Goal: Task Accomplishment & Management: Use online tool/utility

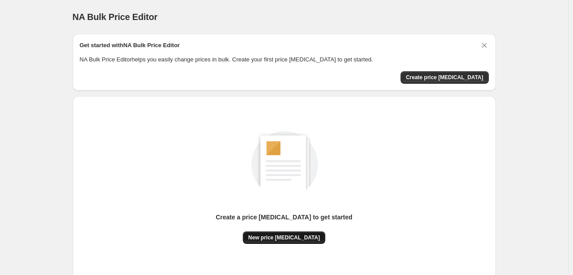
click at [265, 236] on span "New price [MEDICAL_DATA]" at bounding box center [284, 237] width 72 height 7
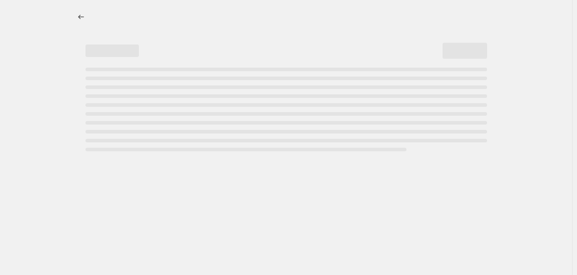
select select "percentage"
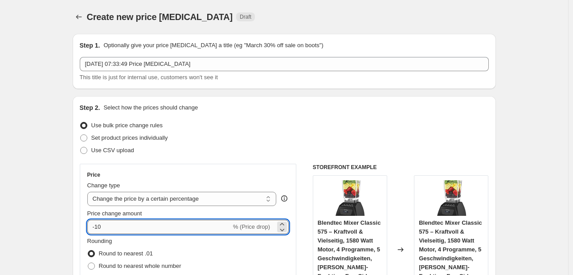
drag, startPoint x: 133, startPoint y: 232, endPoint x: 135, endPoint y: 228, distance: 5.4
click at [133, 232] on input "-10" at bounding box center [159, 227] width 144 height 14
type input "-1"
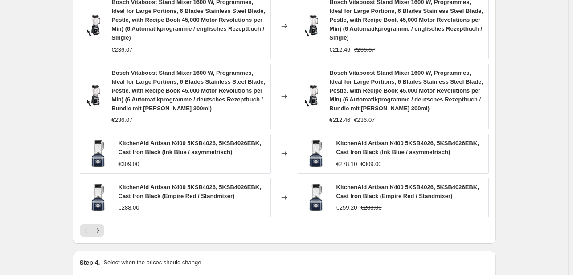
scroll to position [691, 0]
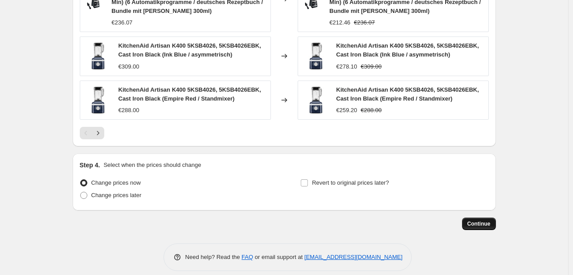
type input "-30"
click at [465, 219] on button "Continue" at bounding box center [479, 224] width 34 height 12
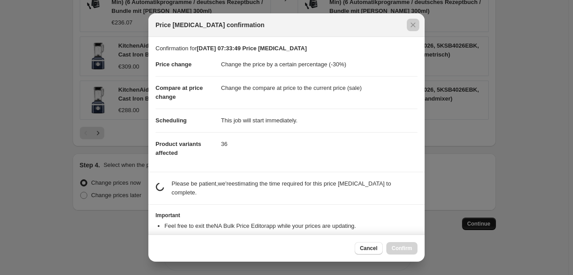
click at [488, 216] on div at bounding box center [286, 137] width 573 height 275
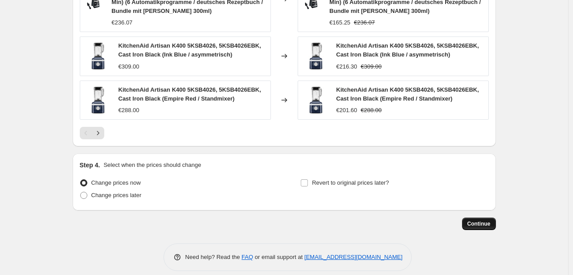
click at [485, 218] on button "Continue" at bounding box center [479, 224] width 34 height 12
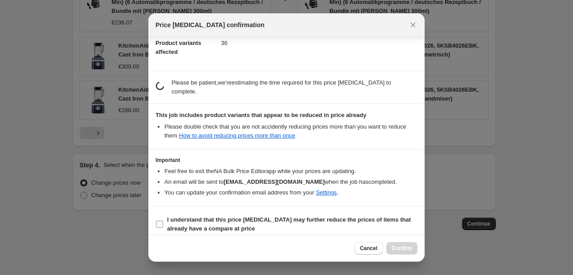
scroll to position [99, 0]
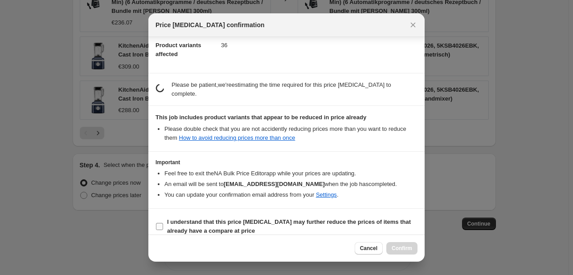
click at [162, 216] on label "I understand that this price [MEDICAL_DATA] may further reduce the prices of it…" at bounding box center [286, 226] width 262 height 21
click at [162, 223] on input "I understand that this price [MEDICAL_DATA] may further reduce the prices of it…" at bounding box center [159, 226] width 7 height 7
checkbox input "true"
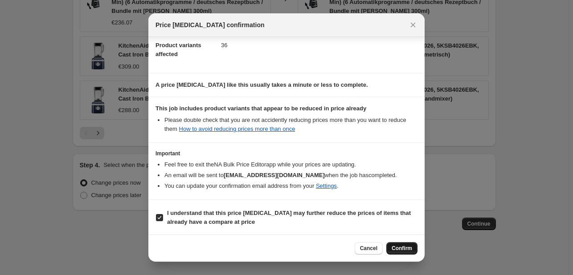
click at [415, 246] on button "Confirm" at bounding box center [401, 248] width 31 height 12
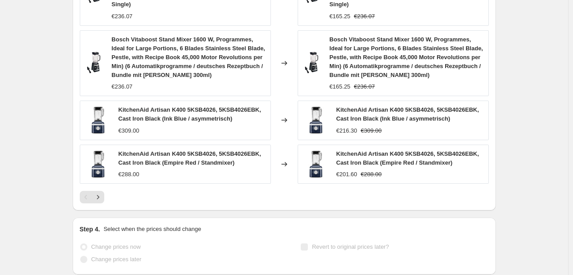
scroll to position [714, 0]
